Goal: Navigation & Orientation: Find specific page/section

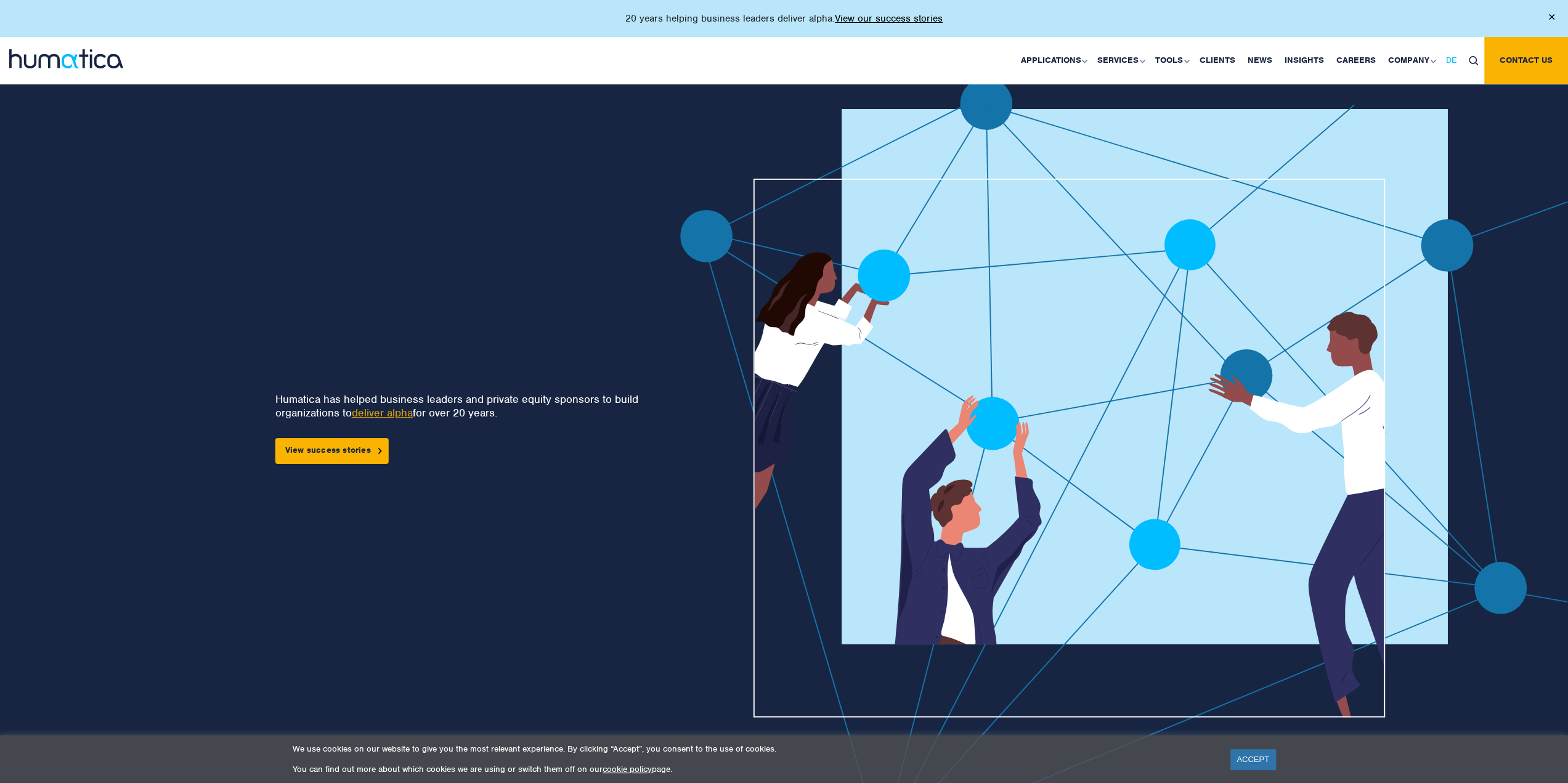
click at [1454, 60] on span "DE" at bounding box center [1451, 60] width 11 height 11
click at [1407, 61] on span "EN" at bounding box center [1404, 60] width 11 height 11
click at [1449, 61] on span "DE" at bounding box center [1451, 60] width 11 height 11
click at [1248, 754] on link "ACCEPT" at bounding box center [1252, 759] width 45 height 20
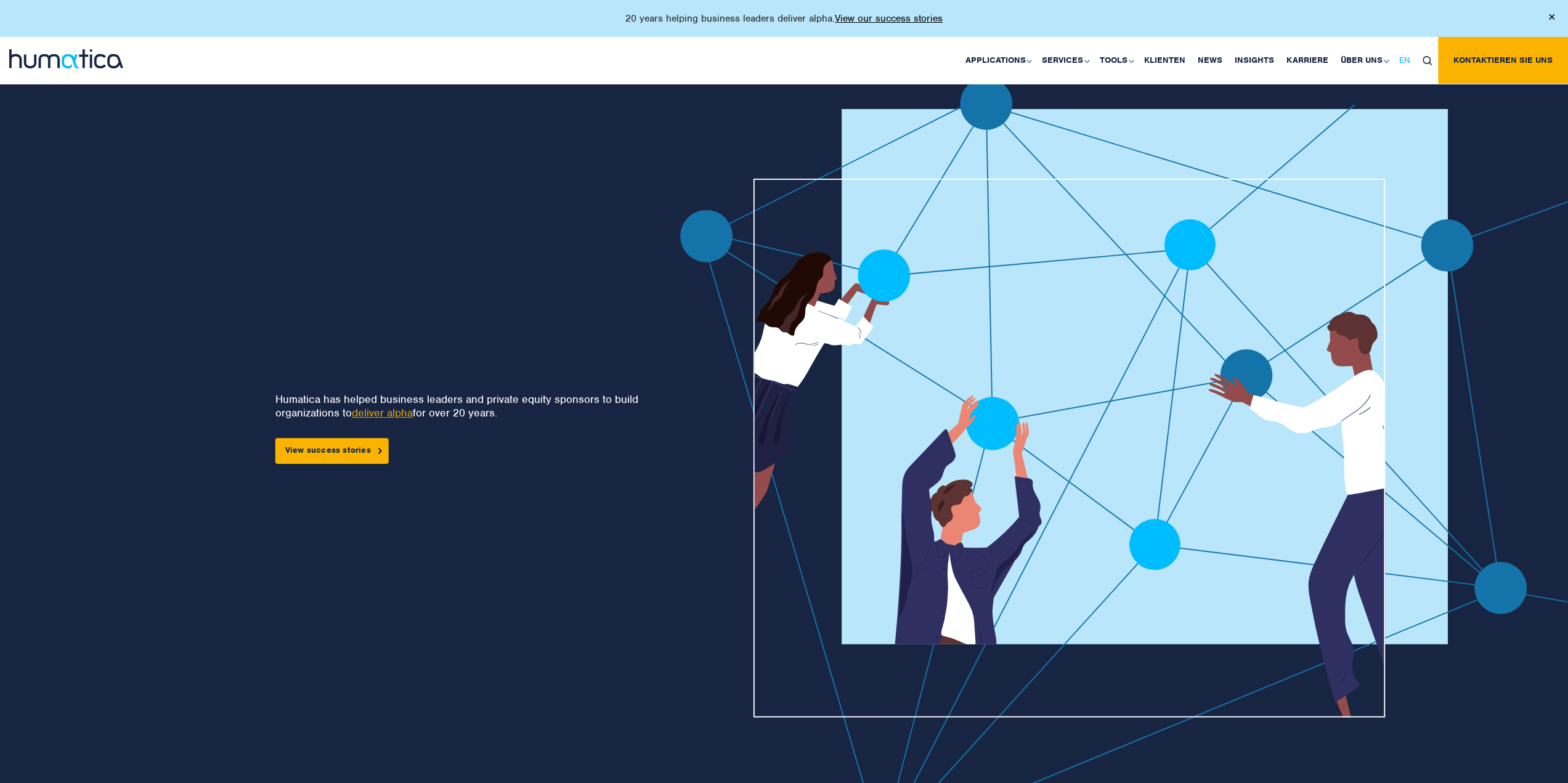
click at [1408, 59] on span "EN" at bounding box center [1404, 60] width 11 height 11
drag, startPoint x: 830, startPoint y: 18, endPoint x: 567, endPoint y: 15, distance: 263.0
click at [567, 15] on div "20 years helping business leaders deliver alpha. View our success stories" at bounding box center [784, 18] width 1568 height 37
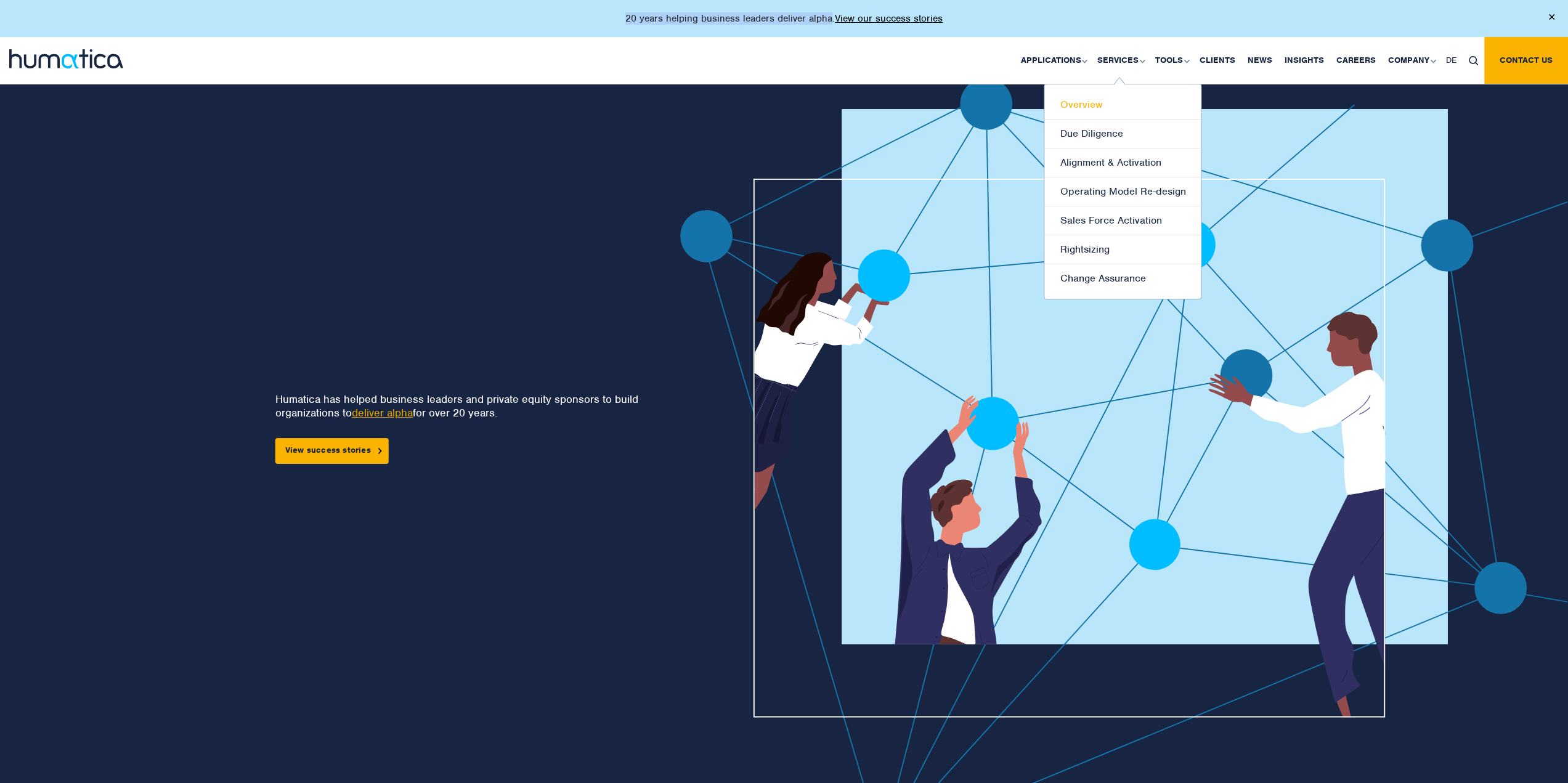
click at [1100, 103] on link "Overview" at bounding box center [1122, 105] width 156 height 29
